Goal: Task Accomplishment & Management: Complete application form

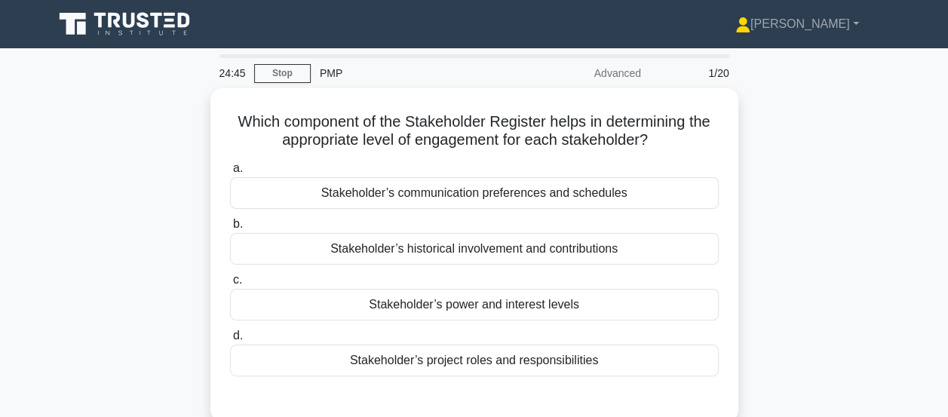
click at [859, 260] on div "Which component of the Stakeholder Register helps in determining the appropriat…" at bounding box center [475, 264] width 860 height 352
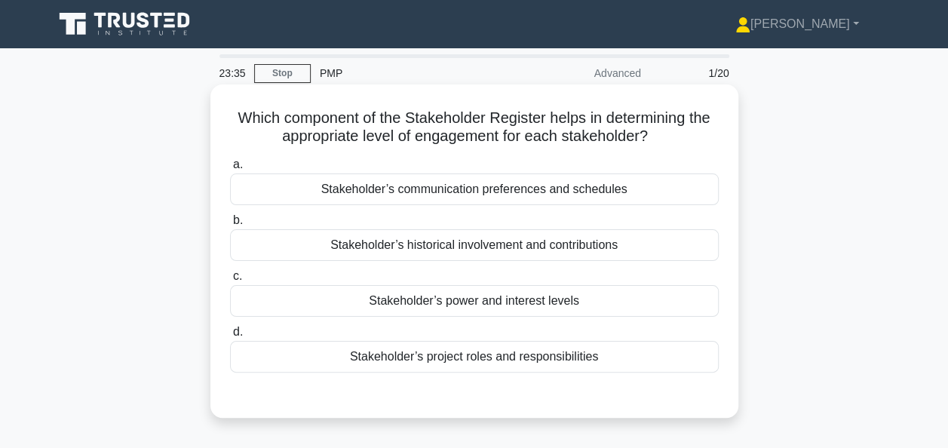
click at [516, 305] on div "Stakeholder’s power and interest levels" at bounding box center [474, 301] width 489 height 32
click at [230, 281] on input "c. Stakeholder’s power and interest levels" at bounding box center [230, 277] width 0 height 10
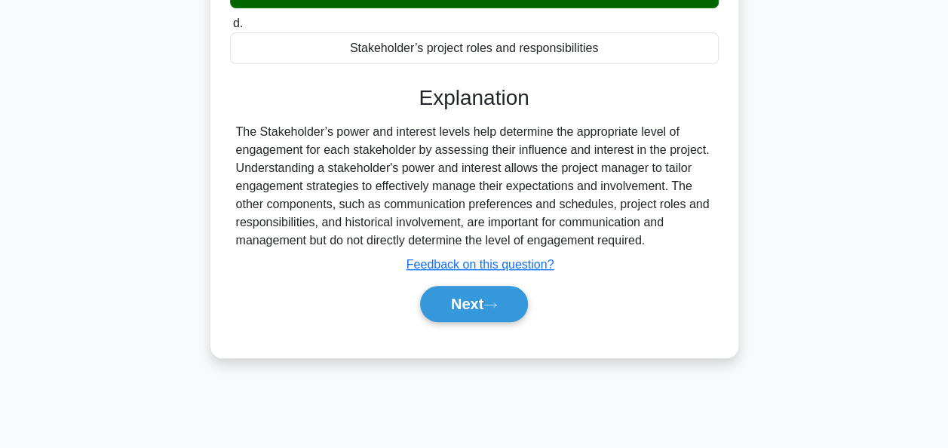
scroll to position [367, 0]
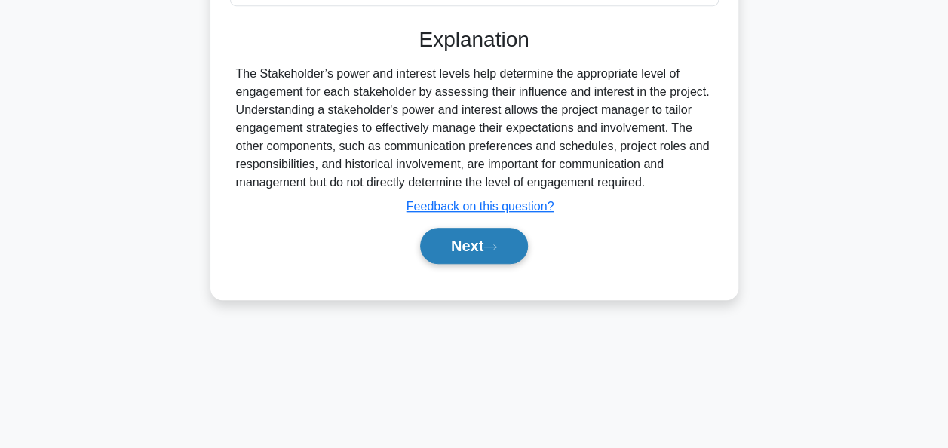
click at [487, 250] on button "Next" at bounding box center [474, 246] width 108 height 36
click at [487, 241] on button "Next" at bounding box center [474, 246] width 108 height 36
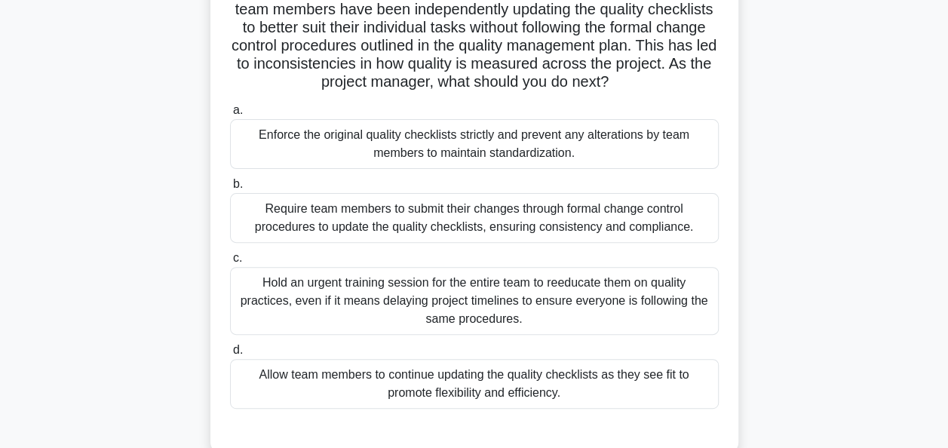
scroll to position [151, 0]
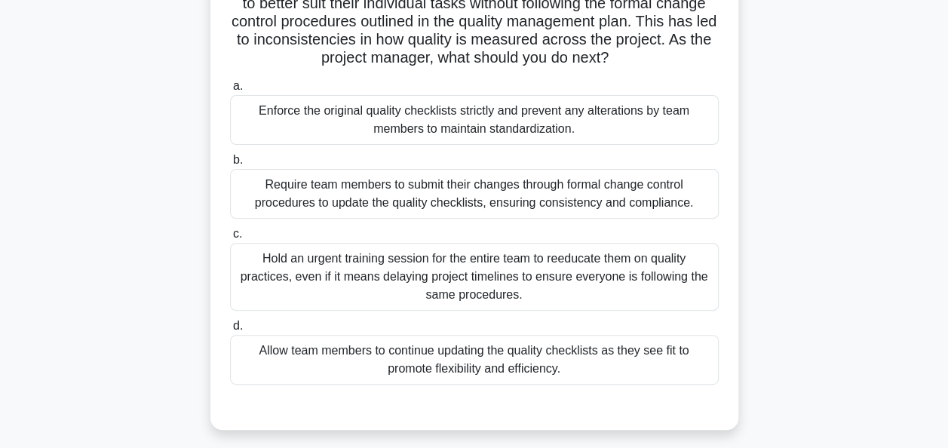
click at [450, 189] on div "Require team members to submit their changes through formal change control proc…" at bounding box center [474, 194] width 489 height 50
click at [230, 165] on input "b. Require team members to submit their changes through formal change control p…" at bounding box center [230, 160] width 0 height 10
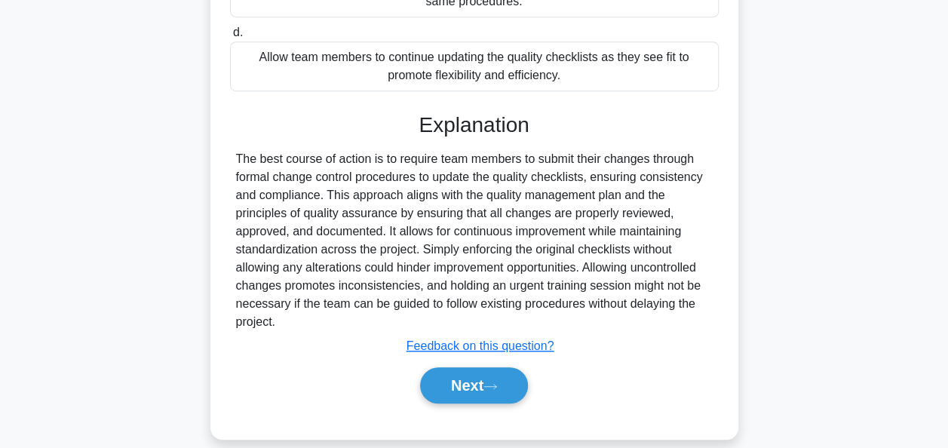
scroll to position [453, 0]
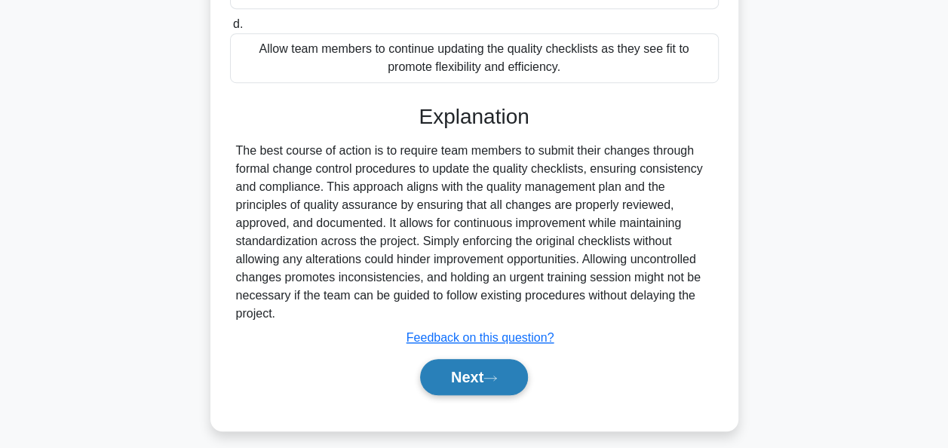
click at [478, 376] on button "Next" at bounding box center [474, 377] width 108 height 36
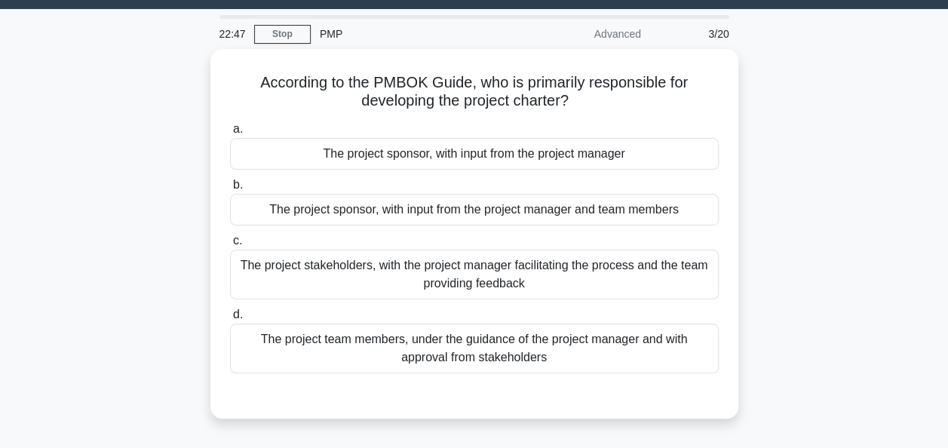
scroll to position [0, 0]
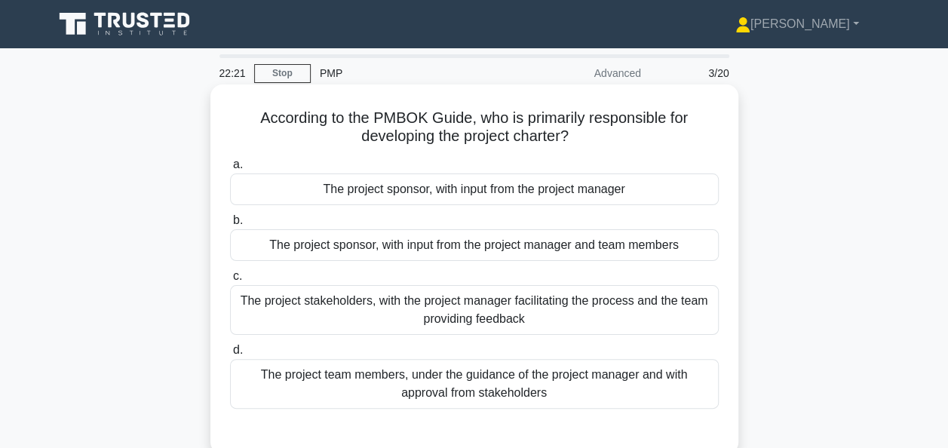
click at [481, 195] on div "The project sponsor, with input from the project manager" at bounding box center [474, 190] width 489 height 32
click at [230, 170] on input "a. The project sponsor, with input from the project manager" at bounding box center [230, 165] width 0 height 10
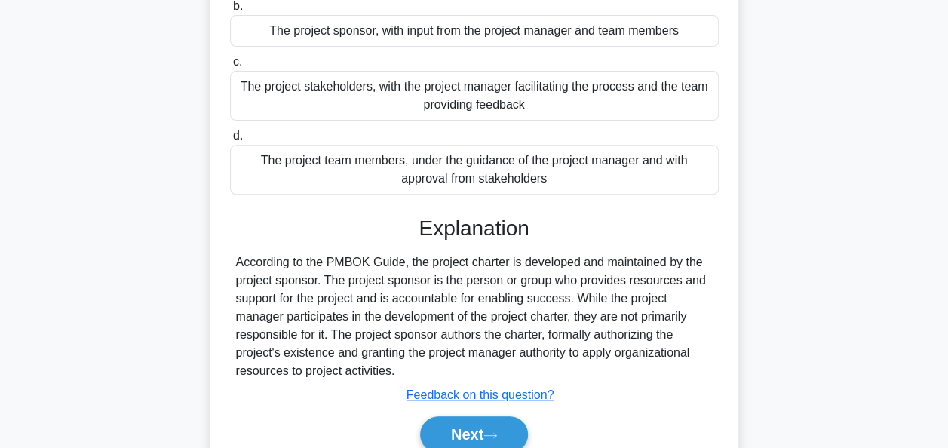
scroll to position [226, 0]
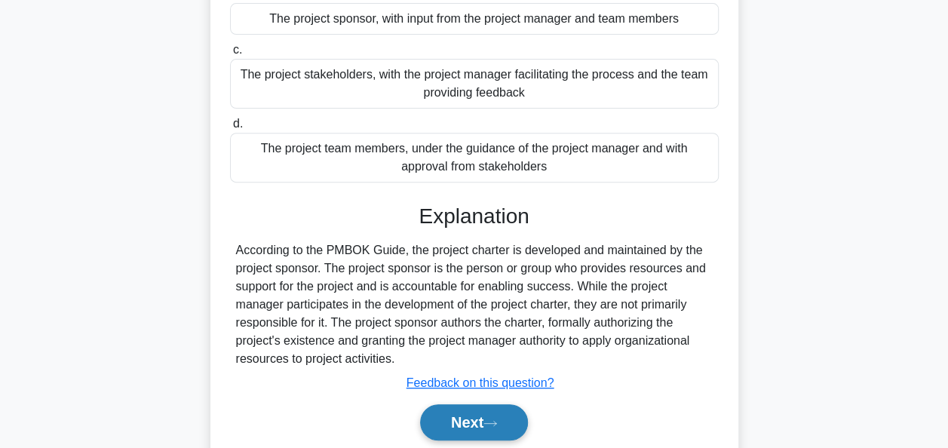
click at [485, 412] on button "Next" at bounding box center [474, 422] width 108 height 36
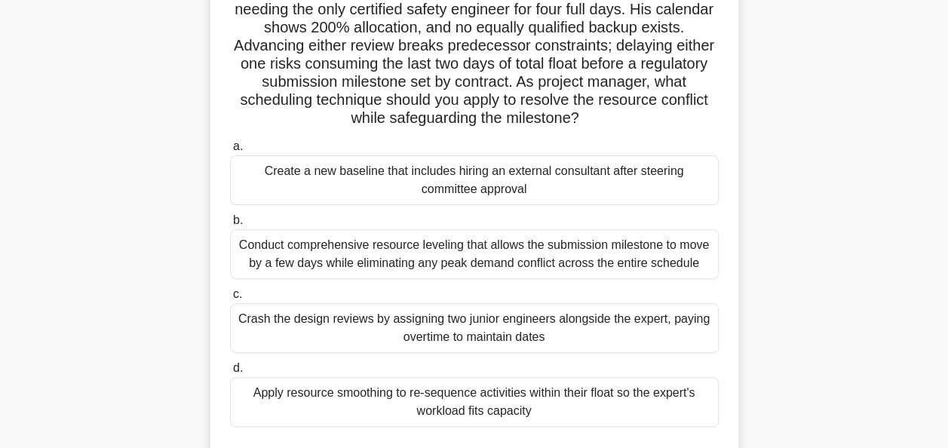
scroll to position [151, 0]
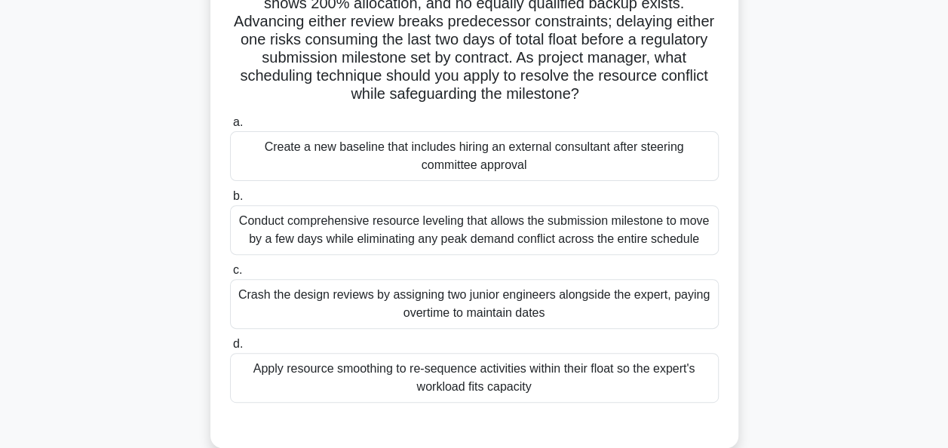
click at [401, 225] on div "Conduct comprehensive resource leveling that allows the submission milestone to…" at bounding box center [474, 230] width 489 height 50
click at [230, 201] on input "b. Conduct comprehensive resource leveling that allows the submission milestone…" at bounding box center [230, 197] width 0 height 10
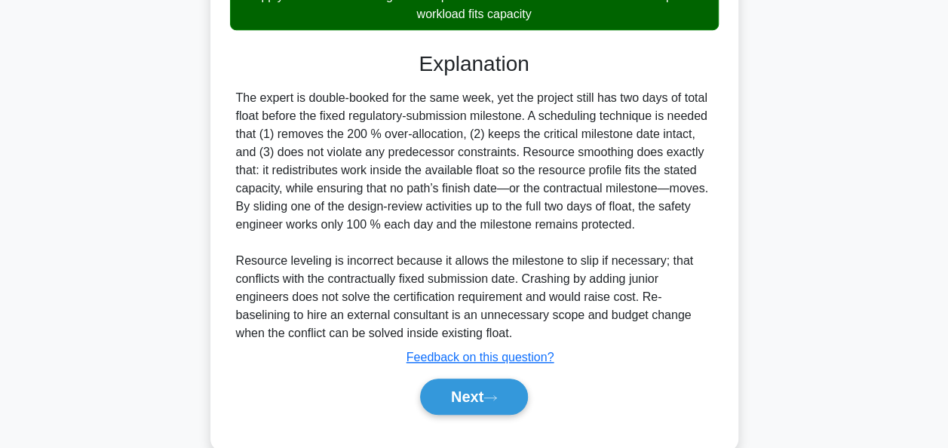
scroll to position [573, 0]
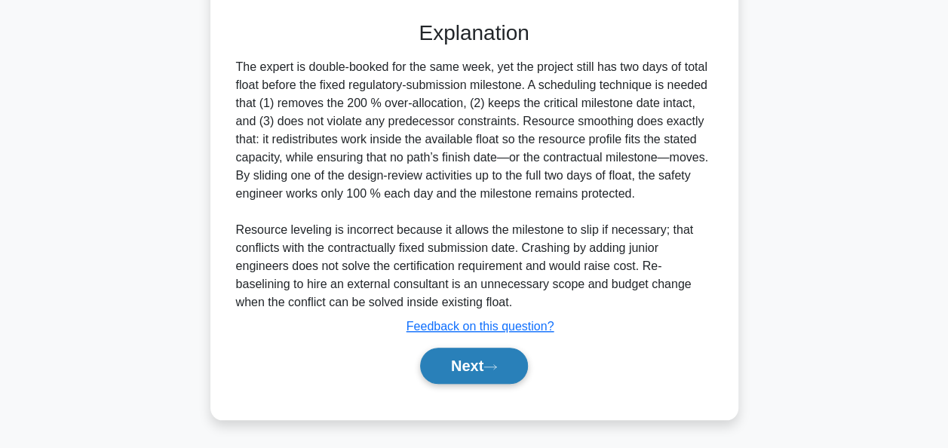
click at [477, 367] on button "Next" at bounding box center [474, 366] width 108 height 36
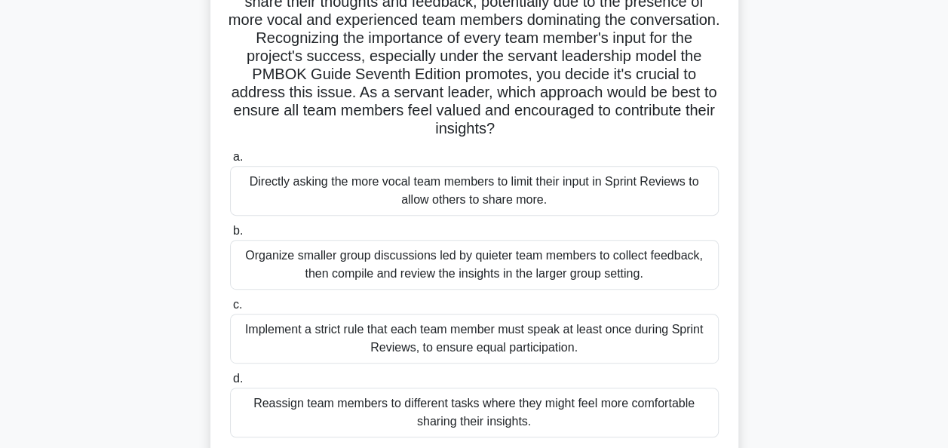
scroll to position [226, 0]
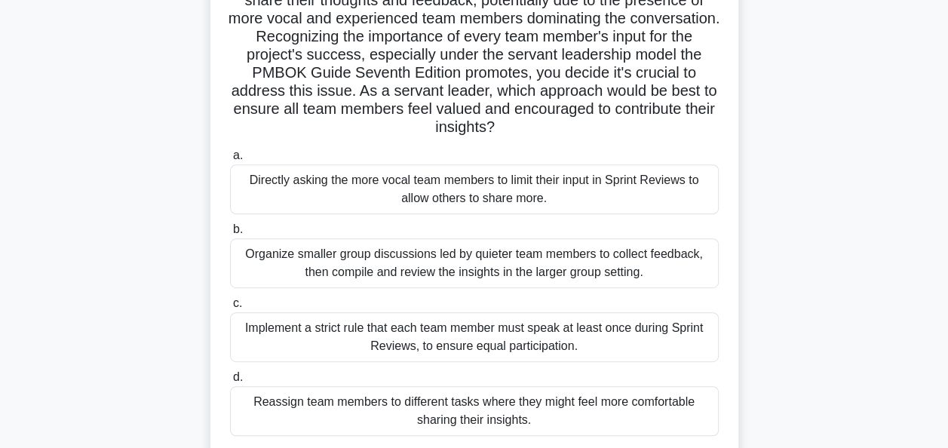
click at [447, 266] on div "Organize smaller group discussions led by quieter team members to collect feedb…" at bounding box center [474, 263] width 489 height 50
click at [230, 235] on input "b. Organize smaller group discussions led by quieter team members to collect fe…" at bounding box center [230, 230] width 0 height 10
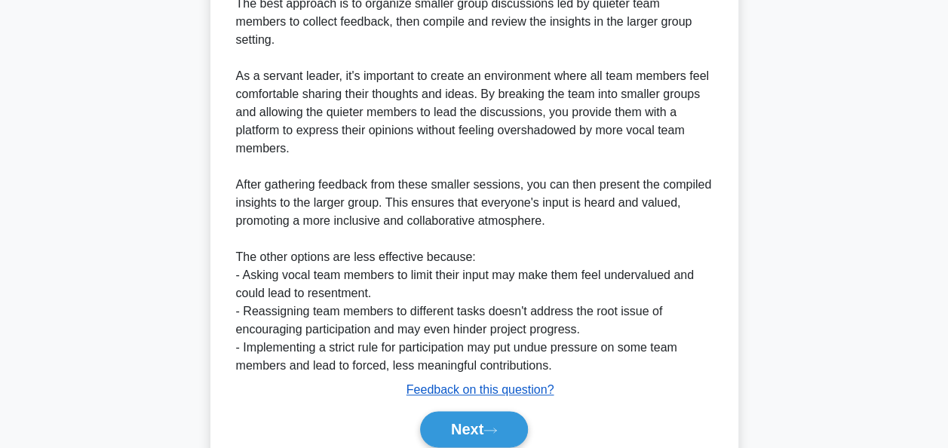
scroll to position [770, 0]
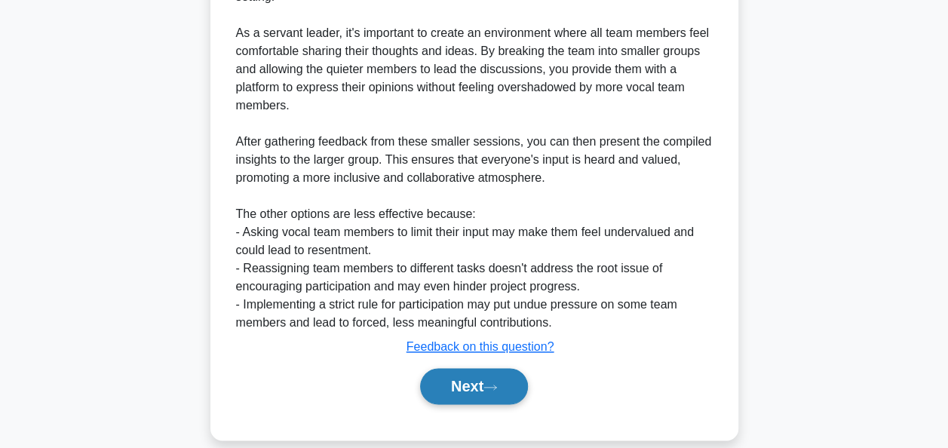
click at [459, 368] on button "Next" at bounding box center [474, 386] width 108 height 36
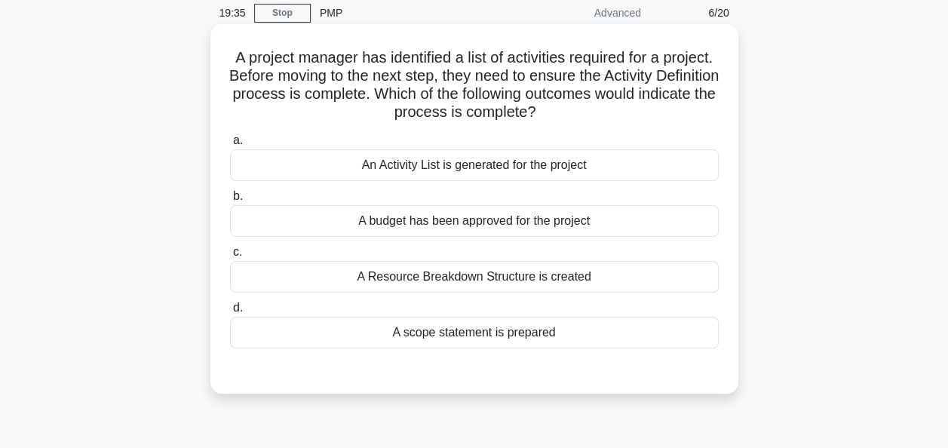
scroll to position [0, 0]
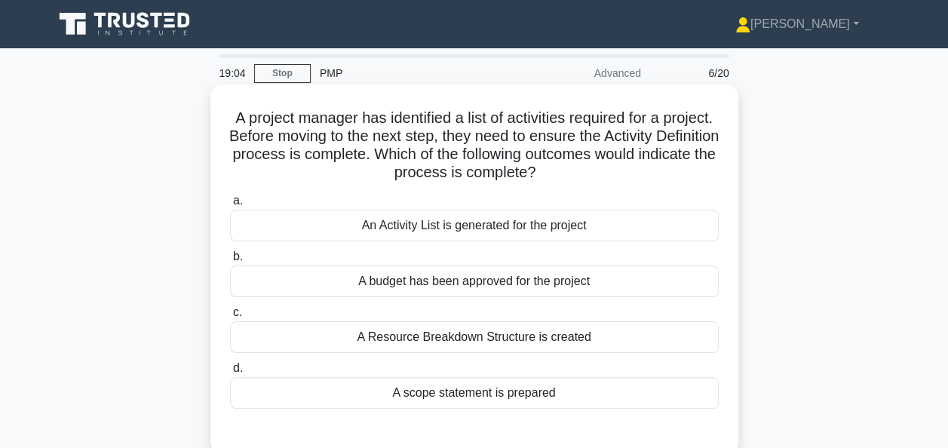
click at [492, 392] on div "A scope statement is prepared" at bounding box center [474, 393] width 489 height 32
click at [230, 373] on input "d. A scope statement is prepared" at bounding box center [230, 369] width 0 height 10
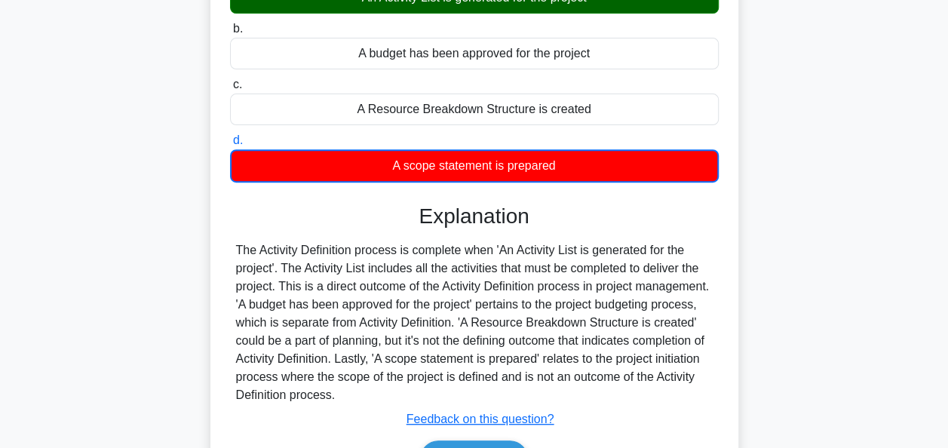
scroll to position [367, 0]
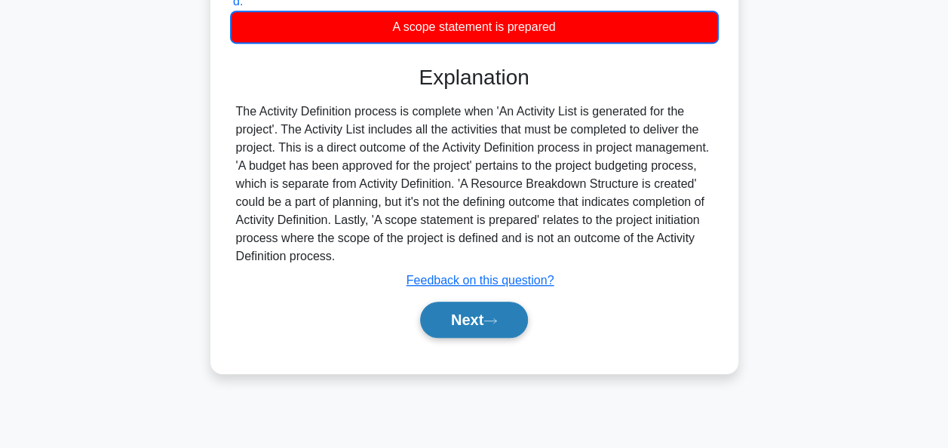
click at [472, 318] on button "Next" at bounding box center [474, 320] width 108 height 36
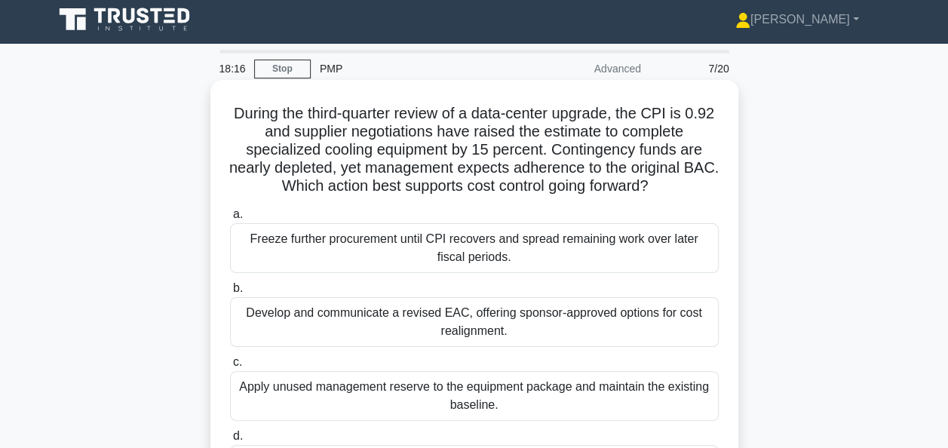
scroll to position [75, 0]
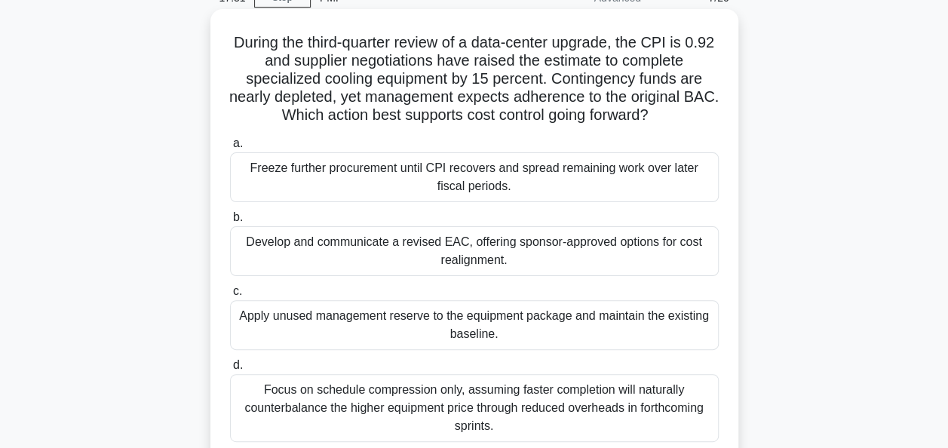
click at [493, 327] on div "Apply unused management reserve to the equipment package and maintain the exist…" at bounding box center [474, 325] width 489 height 50
click at [230, 297] on input "c. Apply unused management reserve to the equipment package and maintain the ex…" at bounding box center [230, 292] width 0 height 10
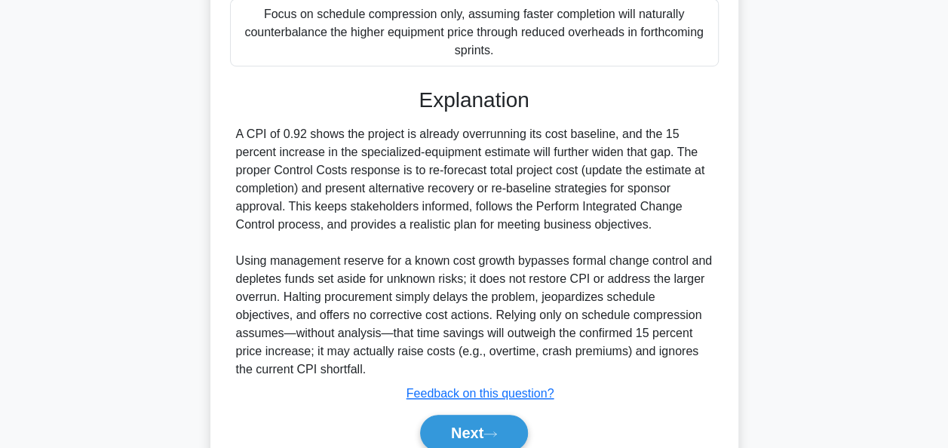
scroll to position [518, 0]
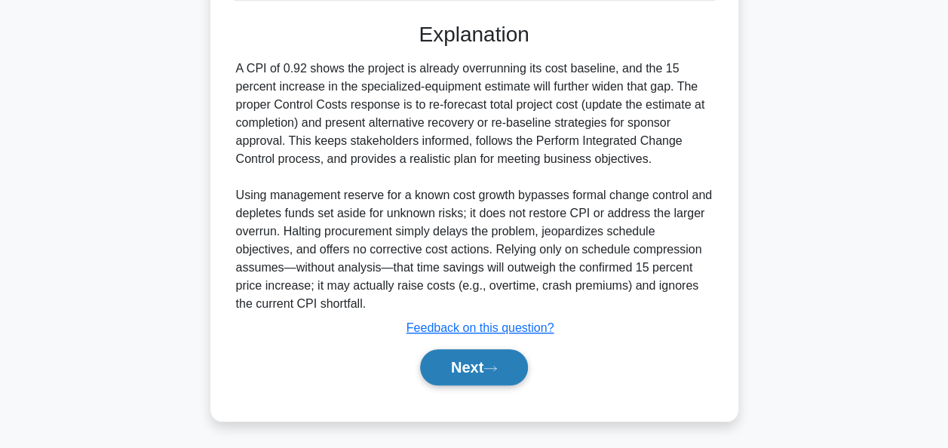
click at [481, 355] on button "Next" at bounding box center [474, 367] width 108 height 36
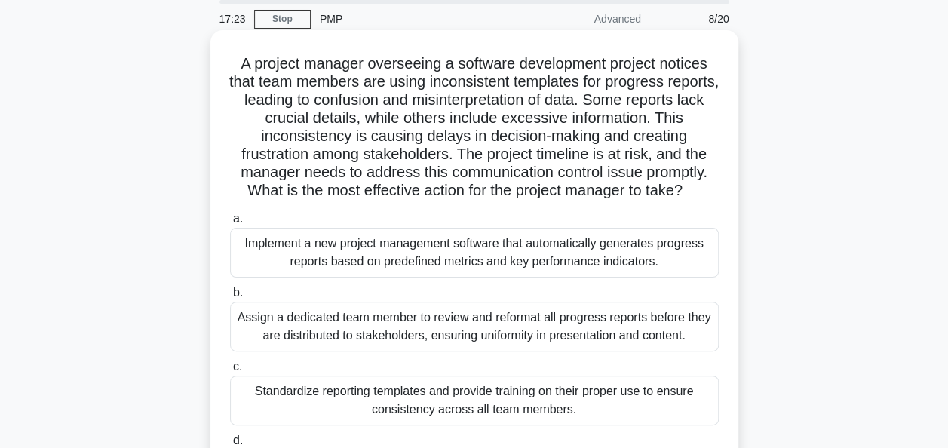
scroll to position [0, 0]
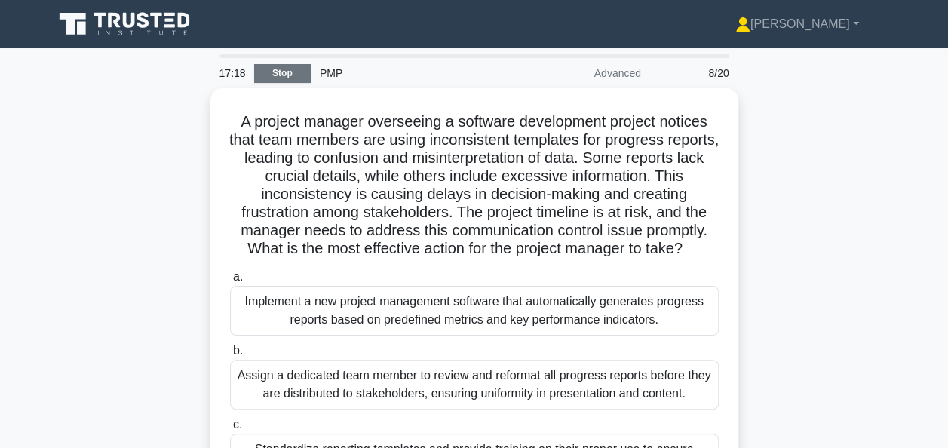
click at [293, 72] on link "Stop" at bounding box center [282, 73] width 57 height 19
